Goal: Task Accomplishment & Management: Use online tool/utility

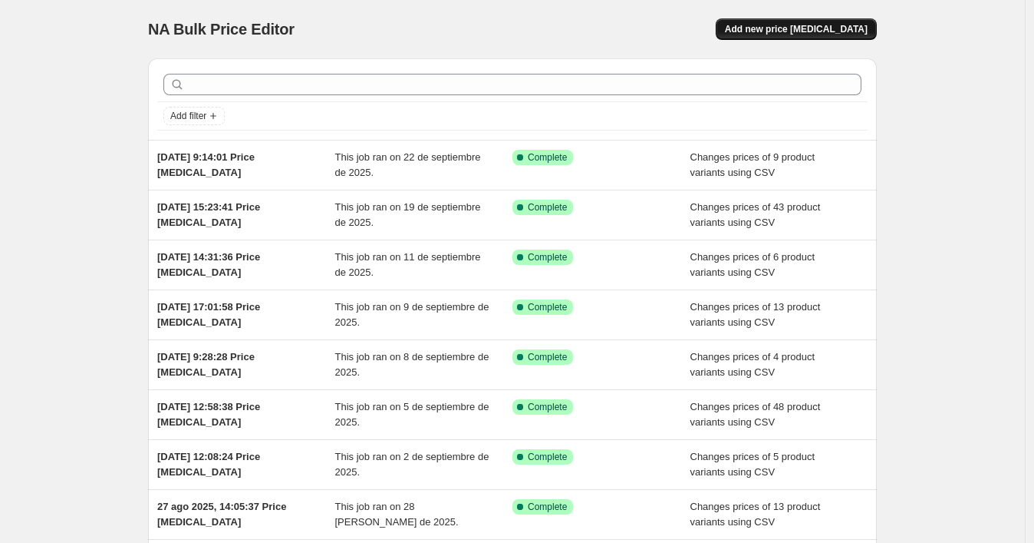
click at [799, 18] on button "Add new price [MEDICAL_DATA]" at bounding box center [796, 28] width 161 height 21
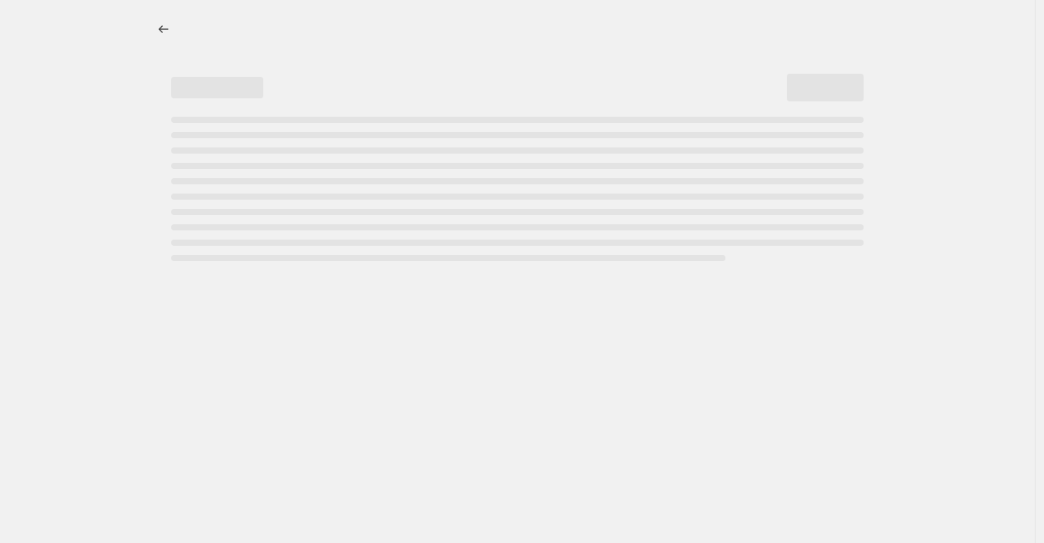
select select "percentage"
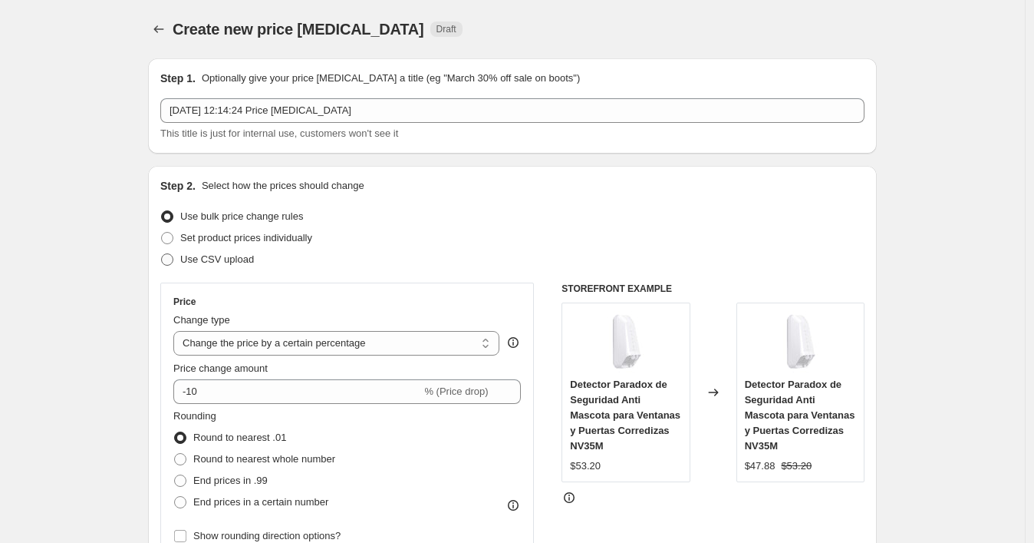
click at [240, 258] on span "Use CSV upload" at bounding box center [217, 259] width 74 height 12
click at [162, 254] on input "Use CSV upload" at bounding box center [161, 253] width 1 height 1
radio input "true"
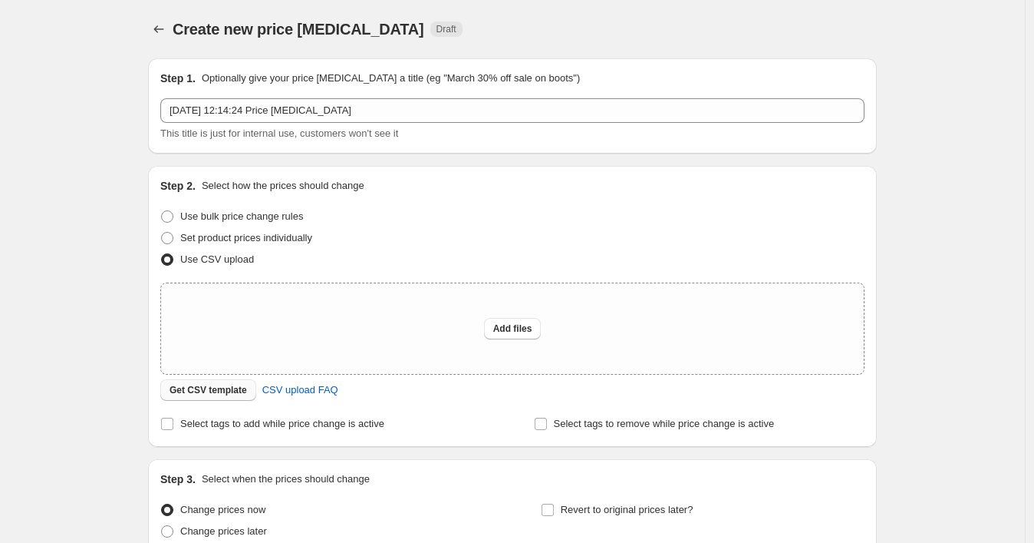
click at [223, 384] on span "Get CSV template" at bounding box center [209, 390] width 78 height 12
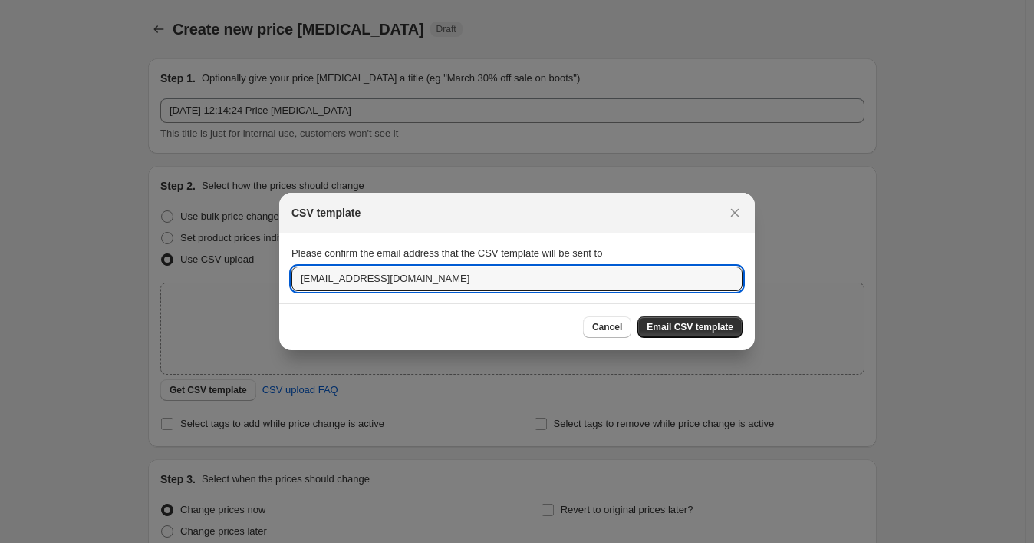
drag, startPoint x: 448, startPoint y: 284, endPoint x: 274, endPoint y: 269, distance: 174.8
paste input "wshopify738"
type input "[EMAIL_ADDRESS][DOMAIN_NAME]"
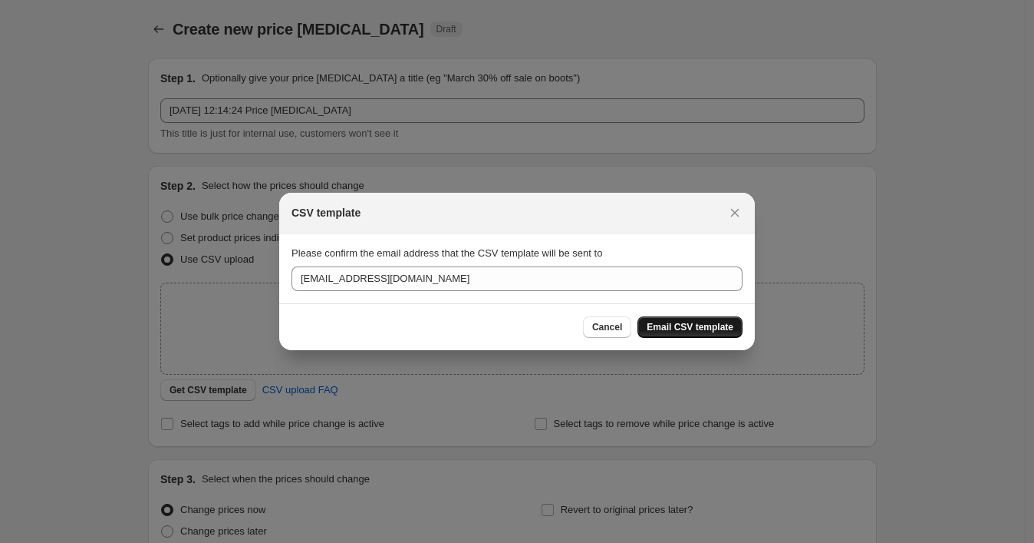
click at [711, 318] on button "Email CSV template" at bounding box center [690, 326] width 105 height 21
